Goal: Communication & Community: Answer question/provide support

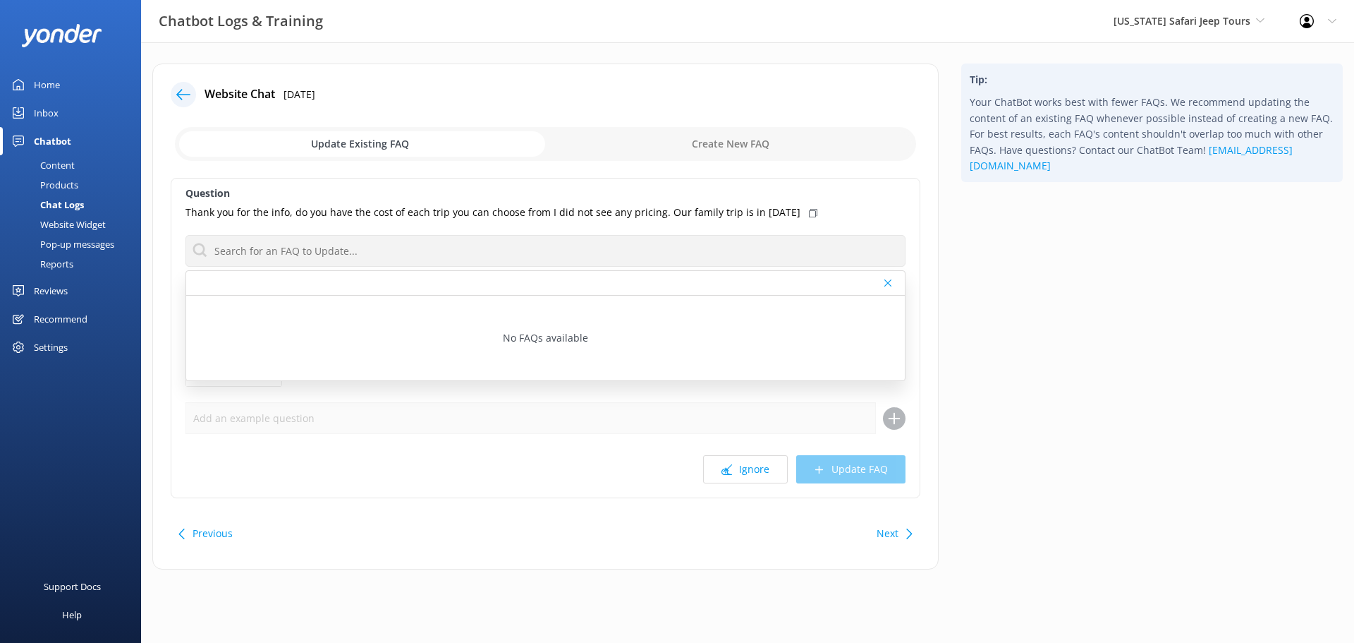
click at [346, 250] on input "text" at bounding box center [545, 251] width 720 height 32
type input "Hello, Once you select a tour date/time then pricing will pull up."
click at [690, 146] on input "checkbox" at bounding box center [545, 144] width 741 height 34
checkbox input "true"
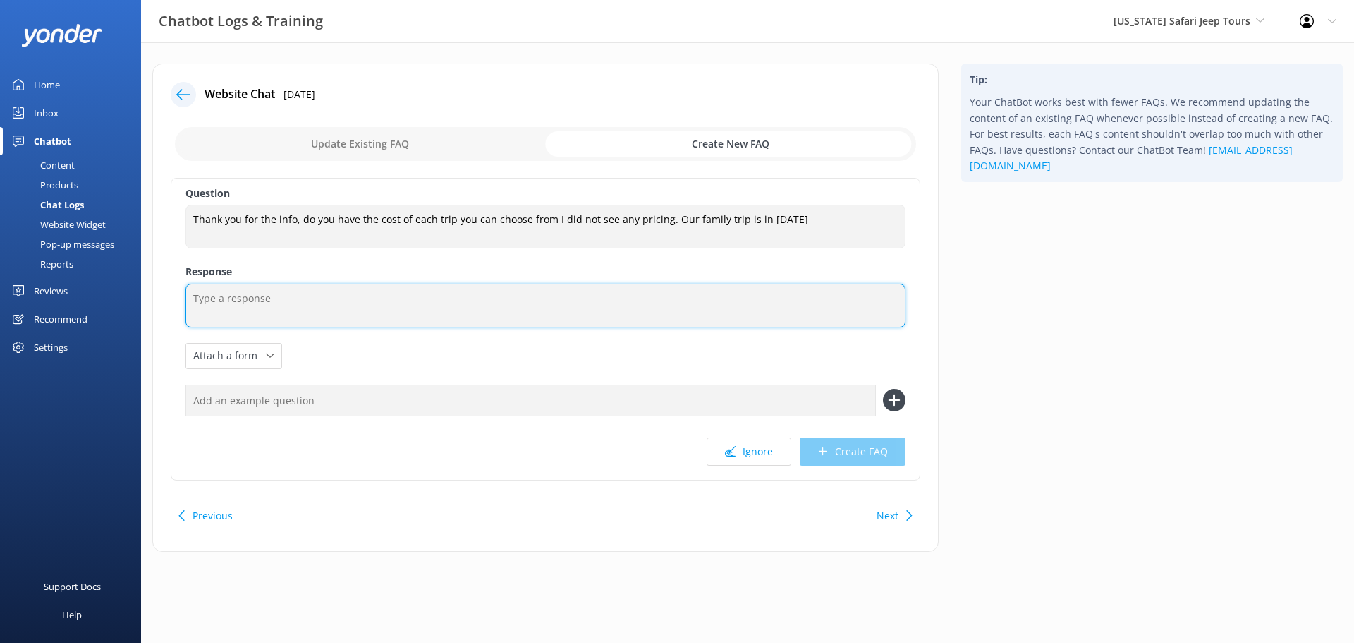
click at [406, 306] on textarea at bounding box center [545, 306] width 720 height 44
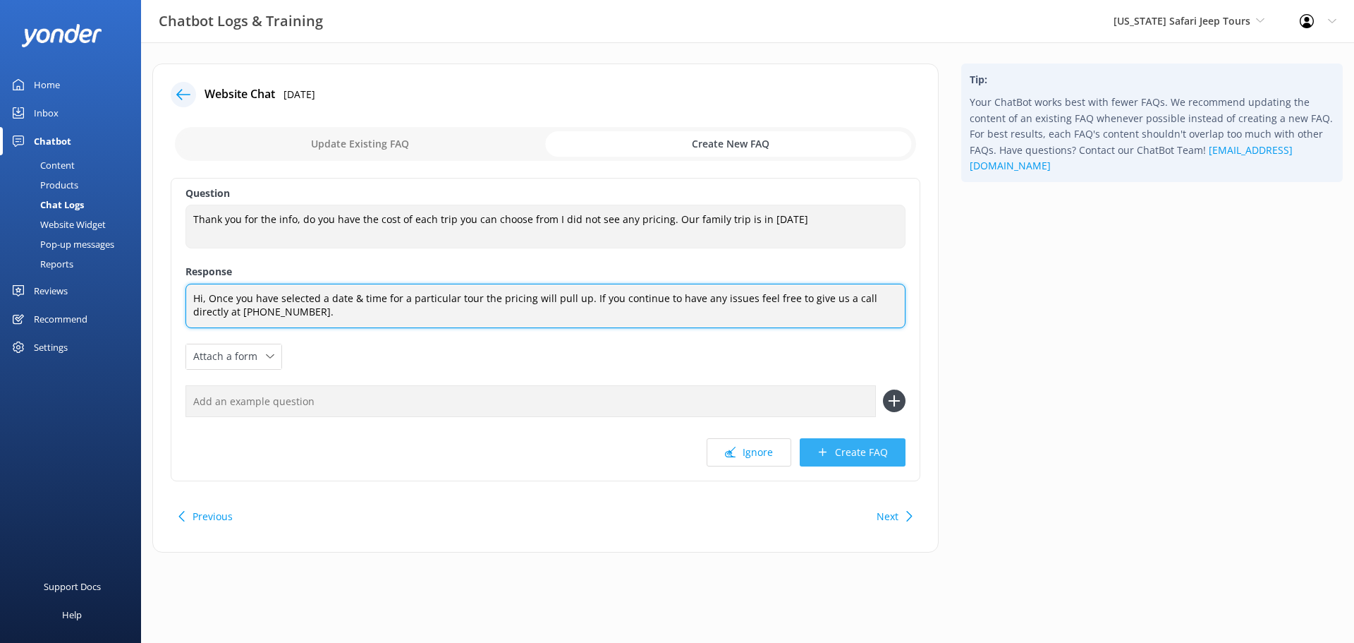
type textarea "Hi, Once you have selected a date & time for a particular tour the pricing will…"
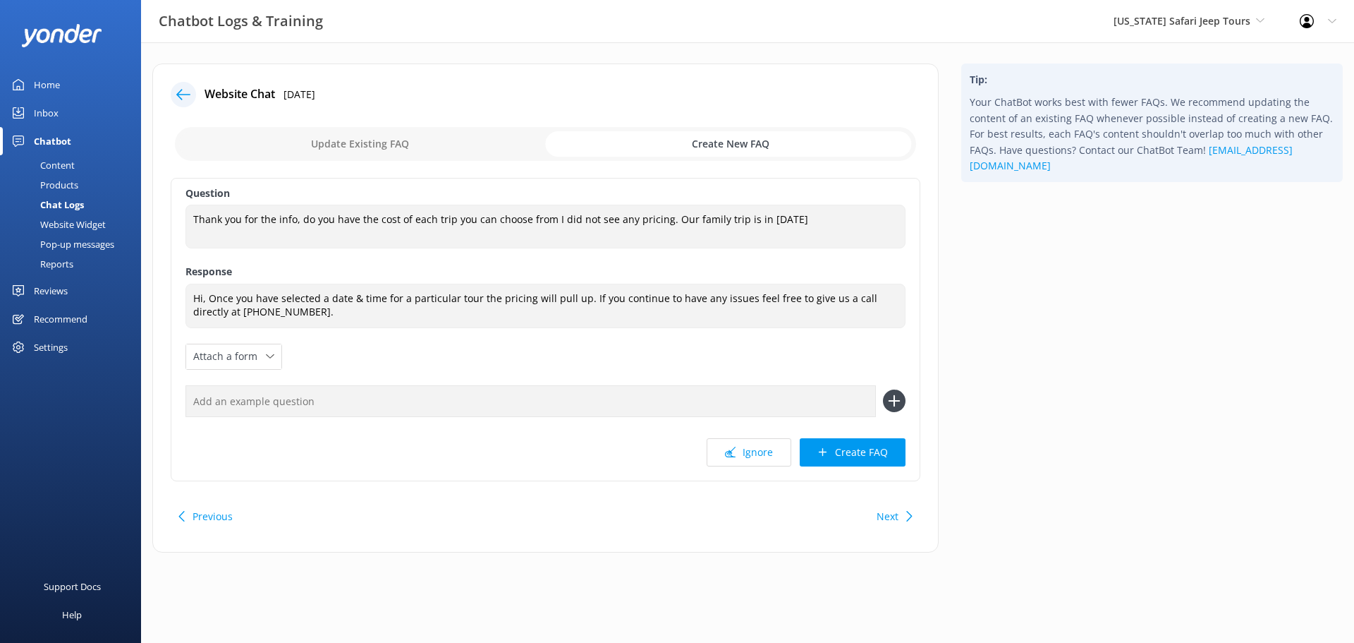
click at [877, 453] on button "Create FAQ" at bounding box center [853, 452] width 106 height 28
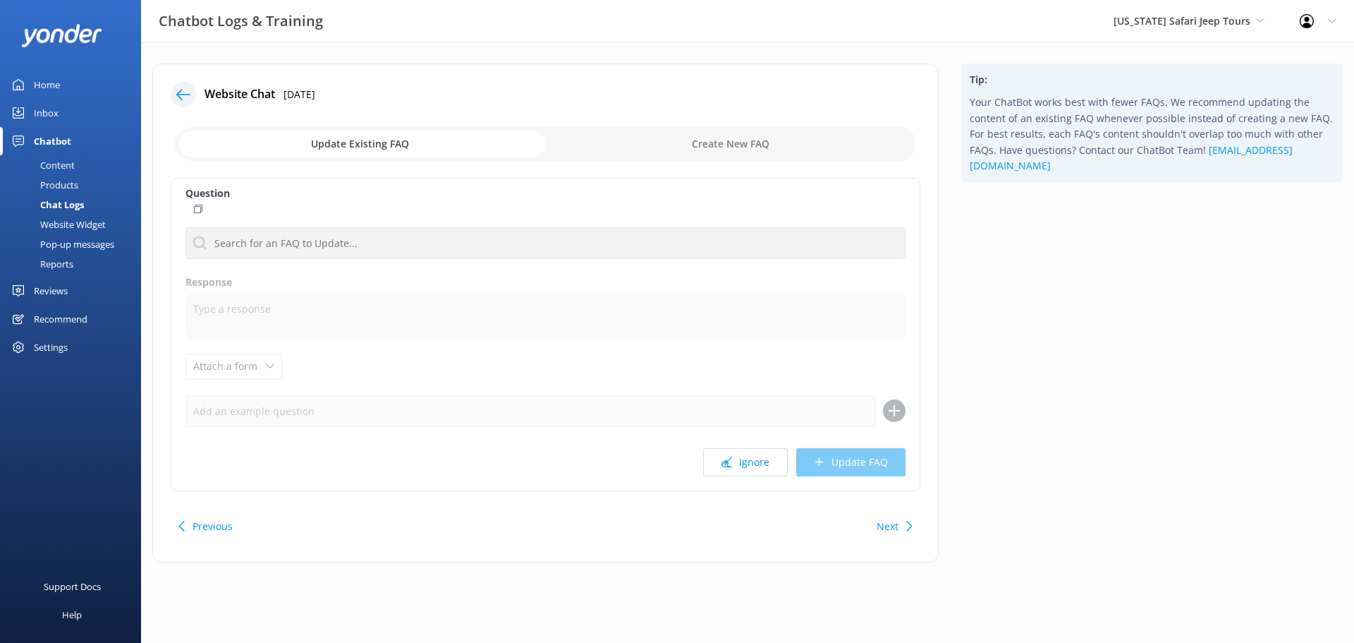
click at [188, 92] on icon at bounding box center [183, 94] width 14 height 14
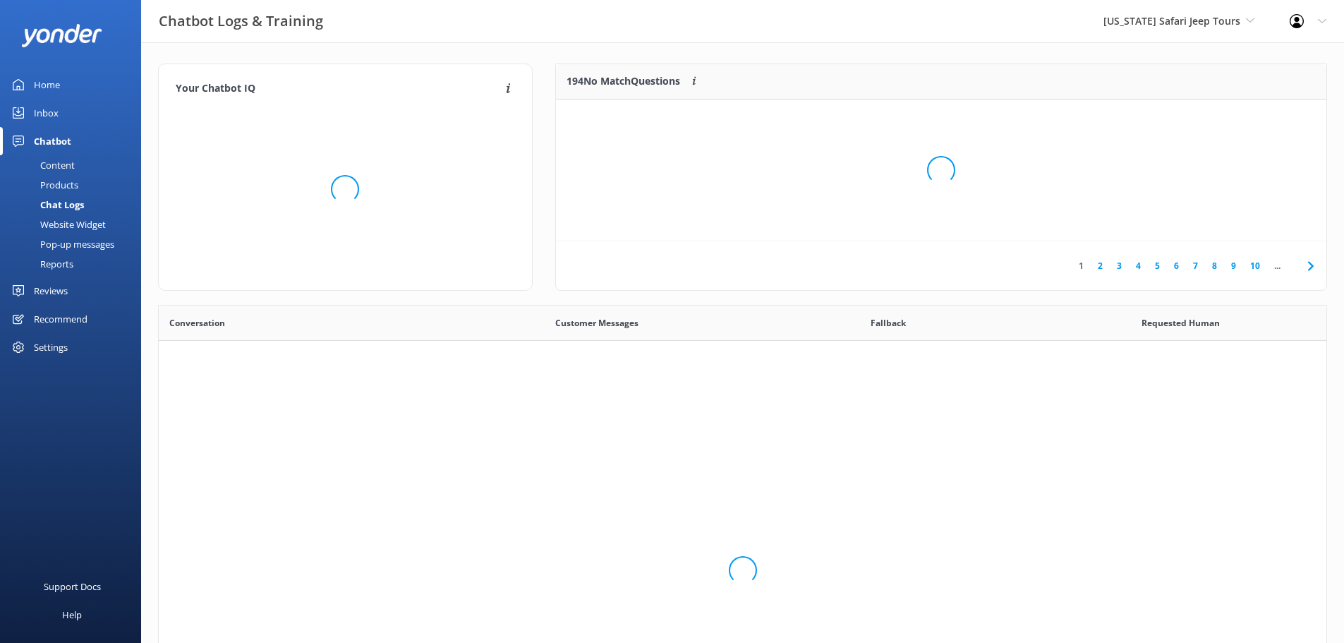
scroll to position [484, 1157]
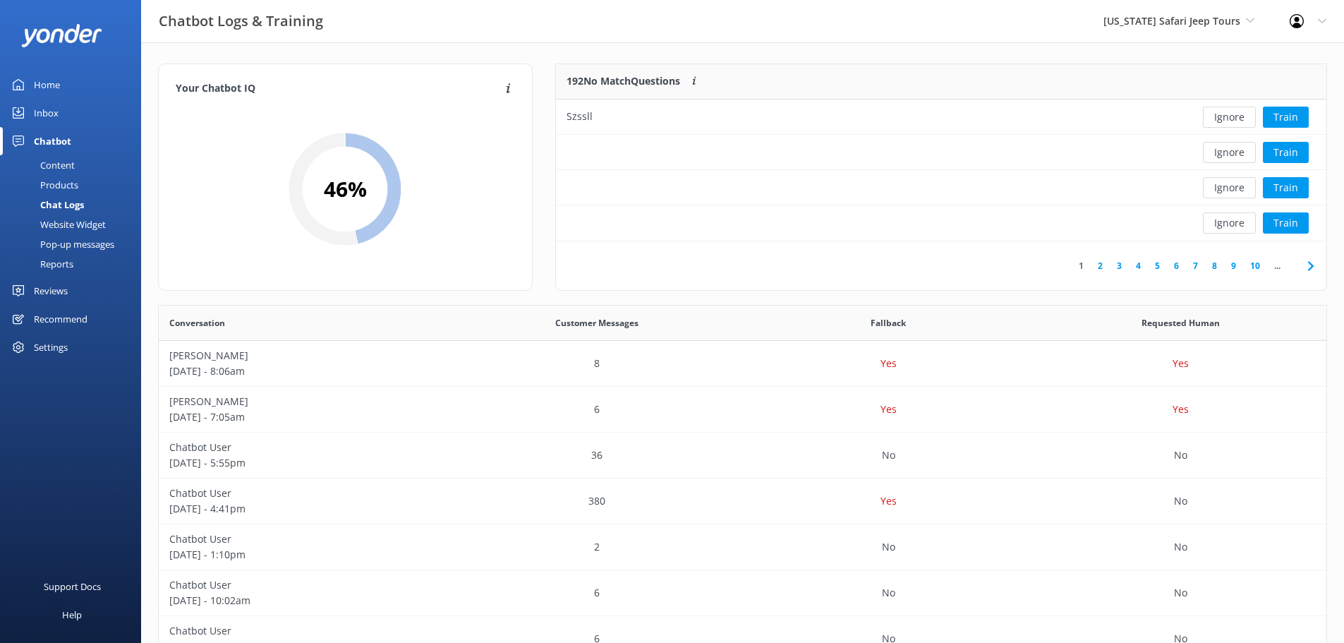
click at [836, 71] on div "192 No Match Questions Customers sometimes ask questions that don't fully match…" at bounding box center [863, 81] width 614 height 35
click at [47, 87] on div "Home" at bounding box center [47, 85] width 26 height 28
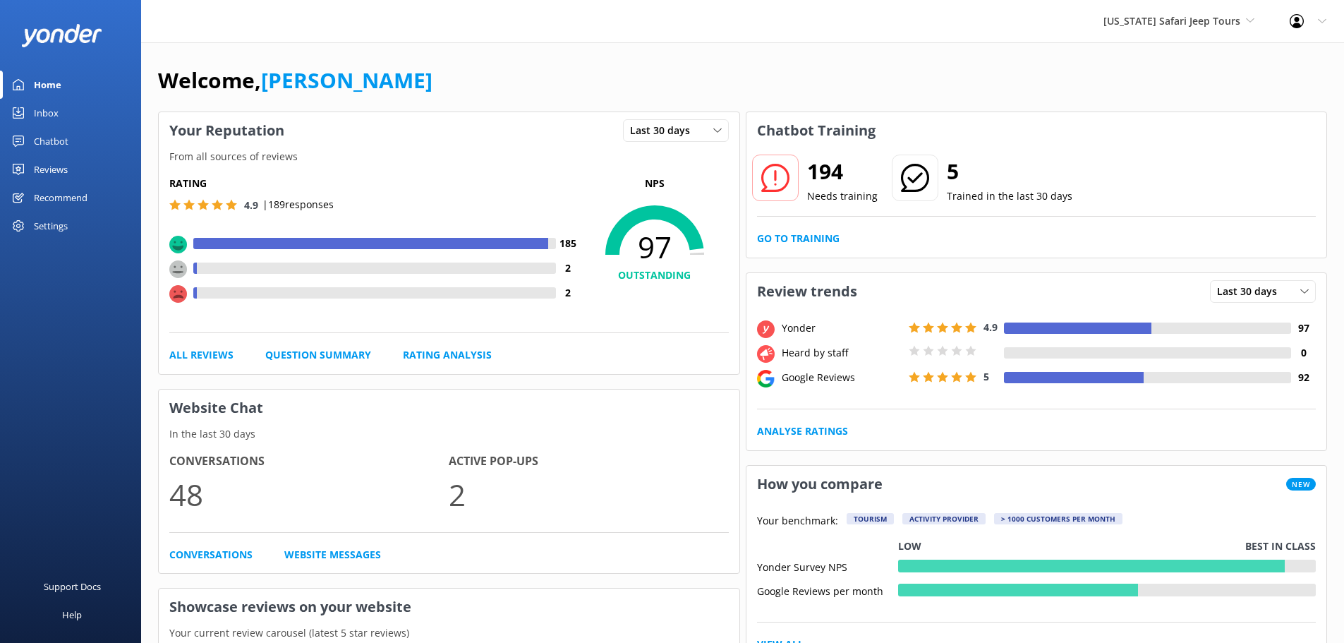
click at [53, 116] on div "Inbox" at bounding box center [46, 113] width 25 height 28
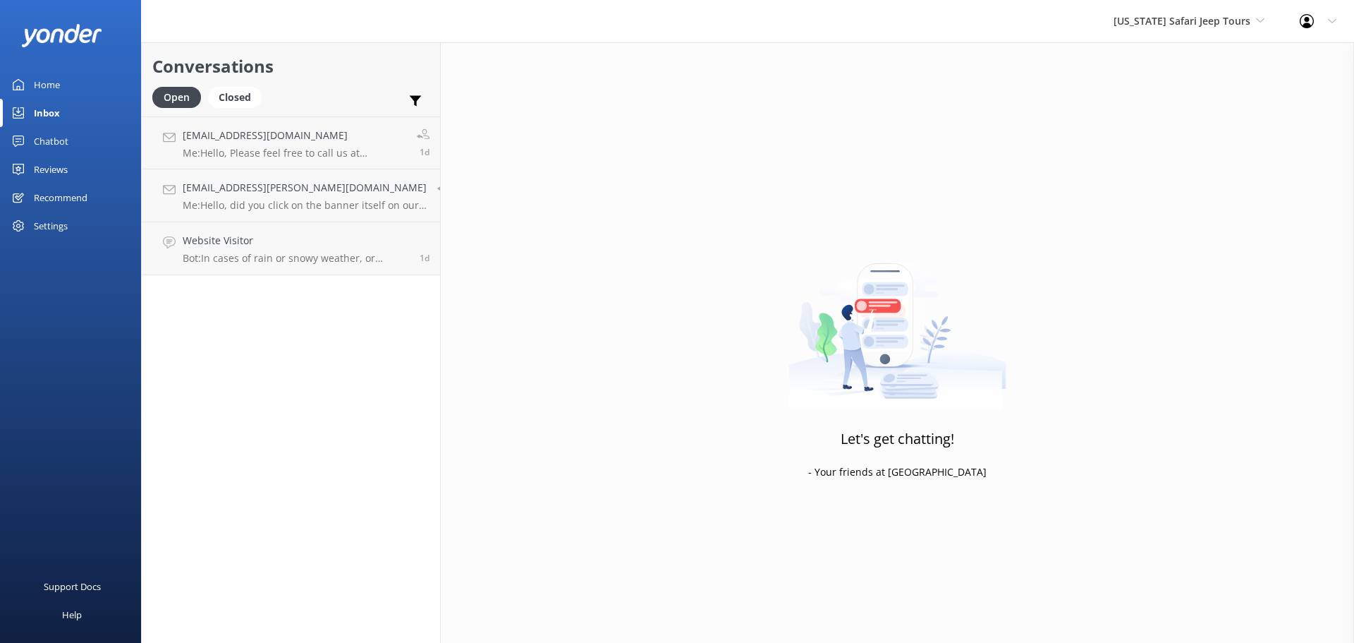
click at [39, 82] on div "Home" at bounding box center [47, 85] width 26 height 28
